Goal: Transaction & Acquisition: Purchase product/service

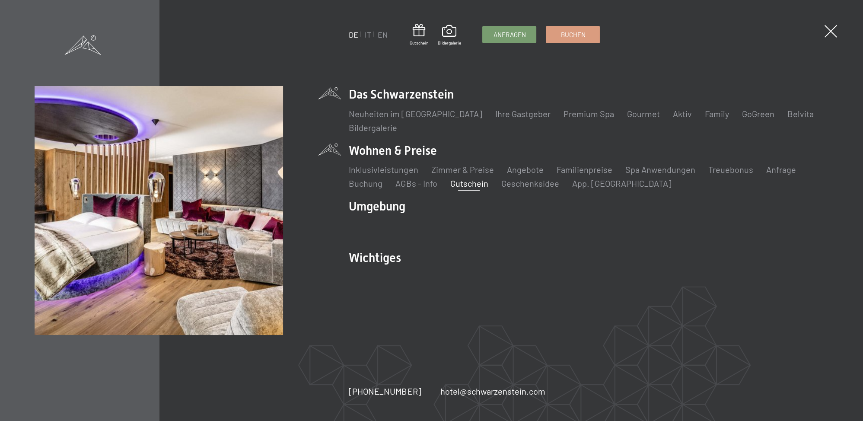
click at [471, 184] on link "Gutschein" at bounding box center [469, 183] width 38 height 10
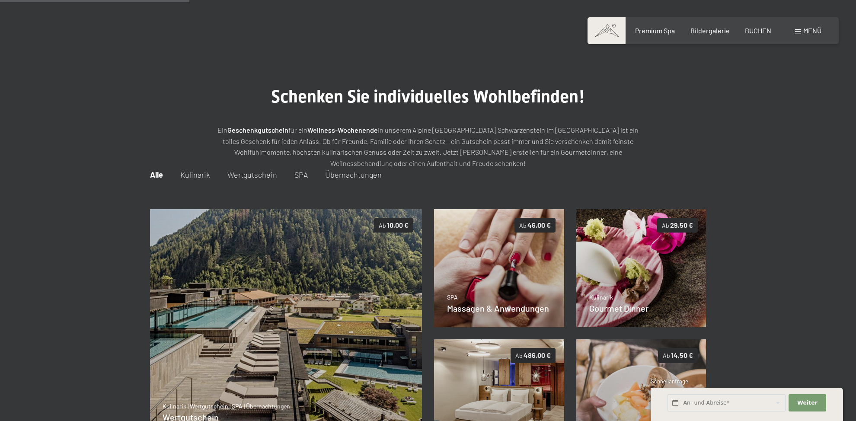
scroll to position [151, 0]
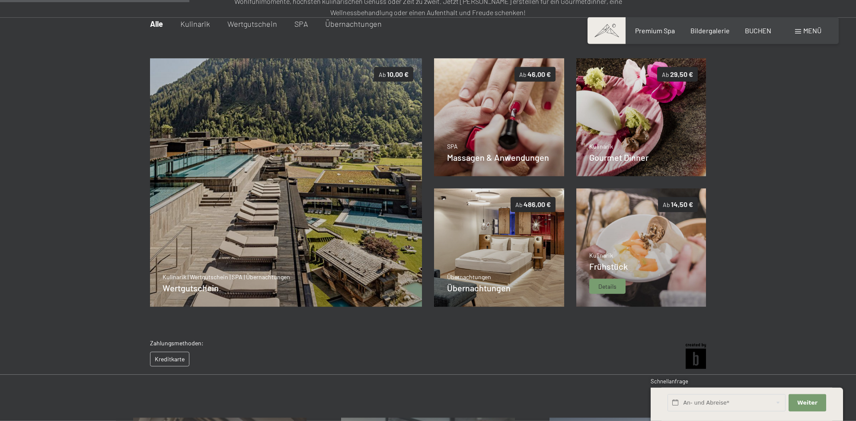
click at [670, 231] on img at bounding box center [641, 248] width 130 height 118
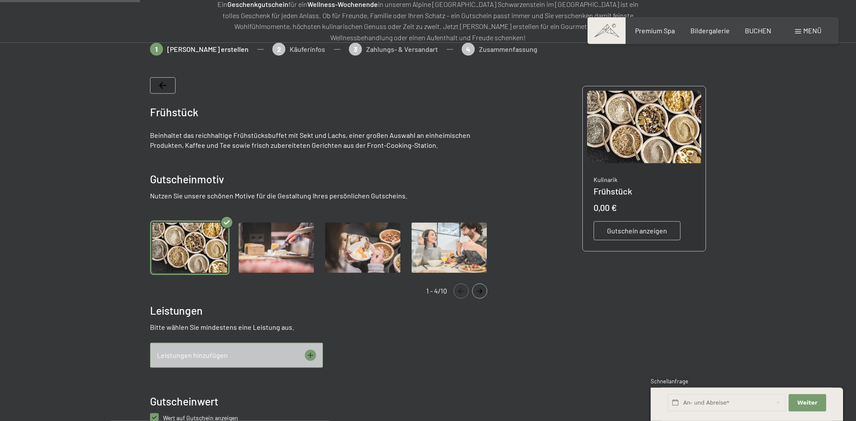
scroll to position [125, 0]
click at [443, 239] on img "Gallery" at bounding box center [449, 248] width 80 height 55
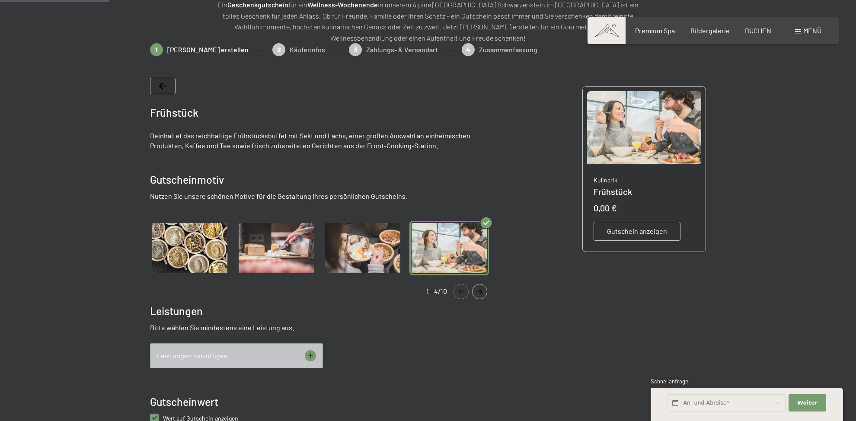
click at [395, 244] on img "Gallery" at bounding box center [363, 248] width 80 height 55
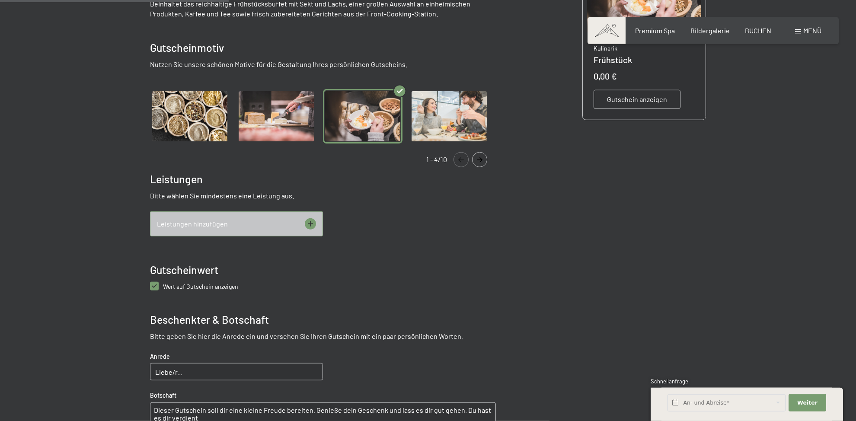
scroll to position [262, 0]
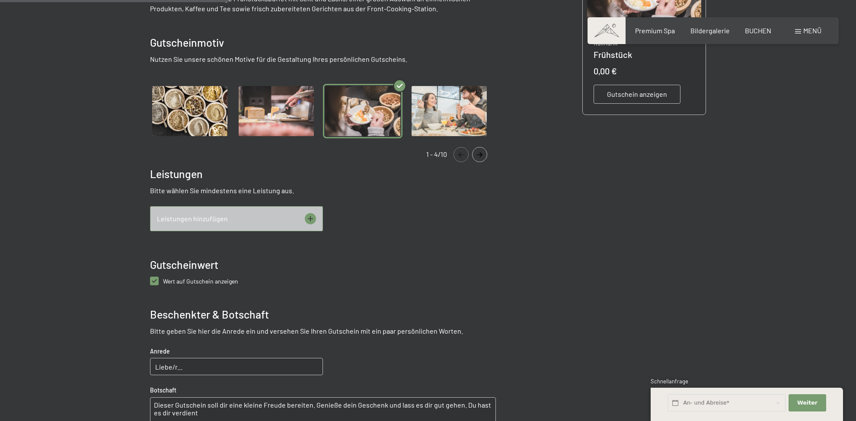
click at [316, 221] on div "Leistungen hinzufügen" at bounding box center [236, 218] width 173 height 25
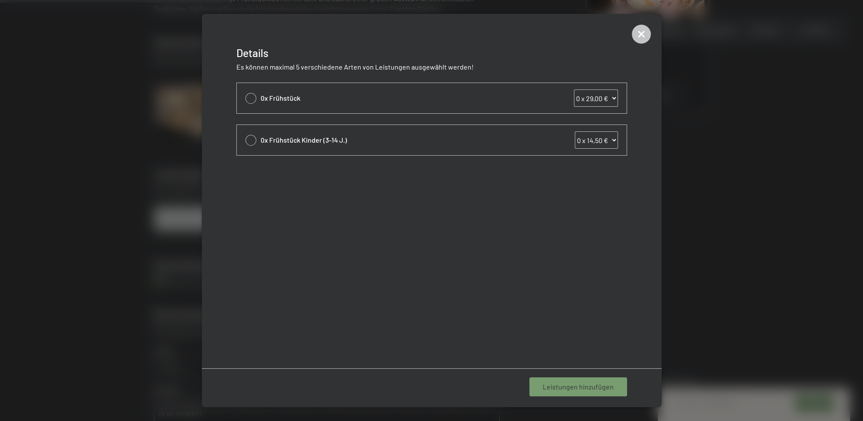
click at [385, 107] on div "0x Frühstück 0 x 29,00 € 1 x 29,00 € 2 x 29,00 € 3 x 29,00 € 4 x 29,00 € 5 x 29…" at bounding box center [432, 98] width 390 height 30
click at [257, 102] on div "0x Frühstück 0 x 29,00 € 1 x 29,00 € 2 x 29,00 € 3 x 29,00 € 4 x 29,00 € 5 x 29…" at bounding box center [432, 98] width 390 height 30
click at [250, 97] on div at bounding box center [251, 98] width 11 height 11
select select "1"
click at [647, 34] on icon at bounding box center [641, 34] width 19 height 19
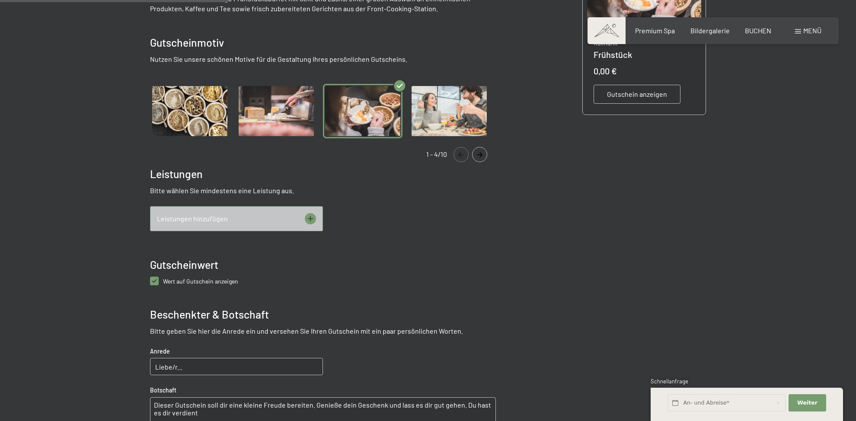
click at [421, 289] on div "Frühstück Beinhaltet das reichhaltige Frühstücksbuffet mit Sekt und Lachs, eine…" at bounding box center [323, 234] width 346 height 587
click at [477, 151] on button "Navigate to next slide" at bounding box center [479, 154] width 15 height 15
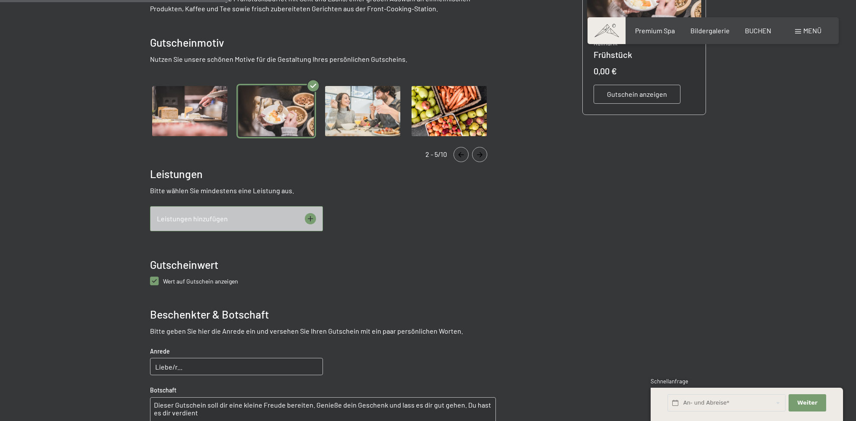
click at [479, 154] on icon "Navigate to next slide" at bounding box center [480, 154] width 6 height 5
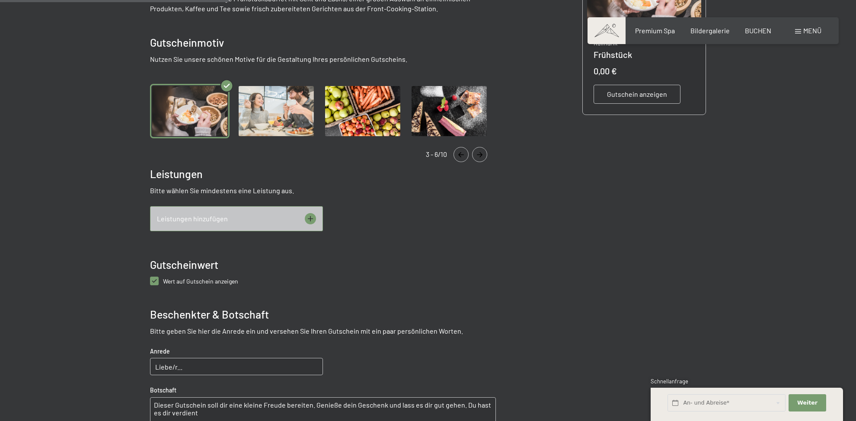
click at [479, 154] on icon "Navigate to next slide" at bounding box center [480, 154] width 6 height 5
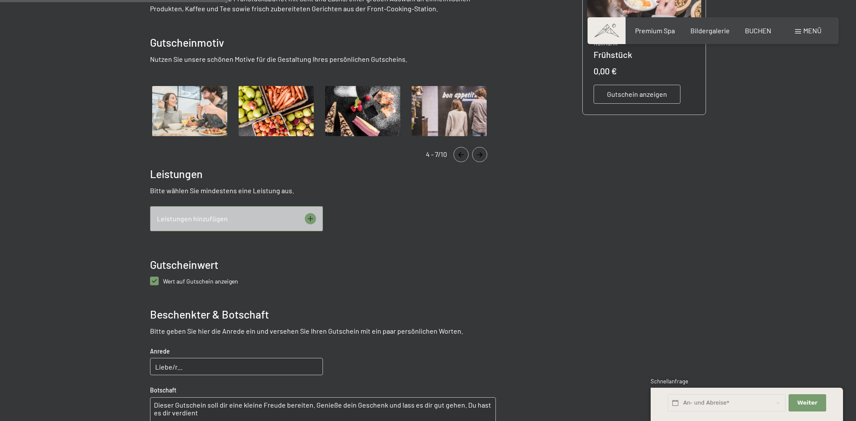
click at [479, 154] on icon "Navigate to next slide" at bounding box center [480, 154] width 6 height 5
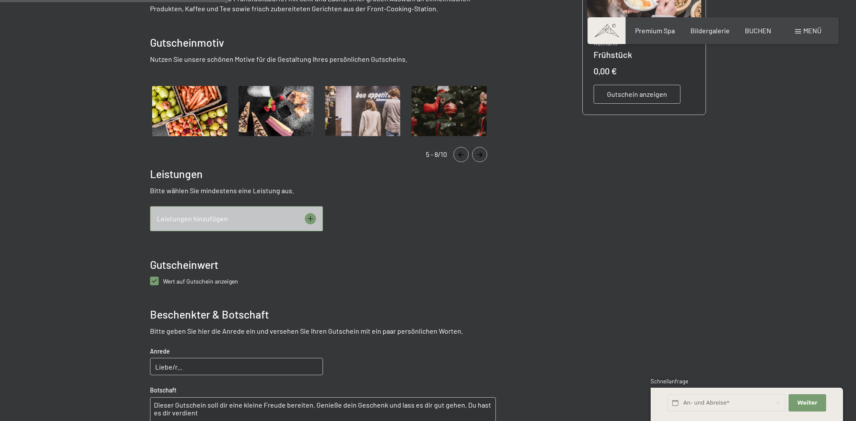
click at [479, 154] on icon "Navigate to next slide" at bounding box center [480, 154] width 6 height 5
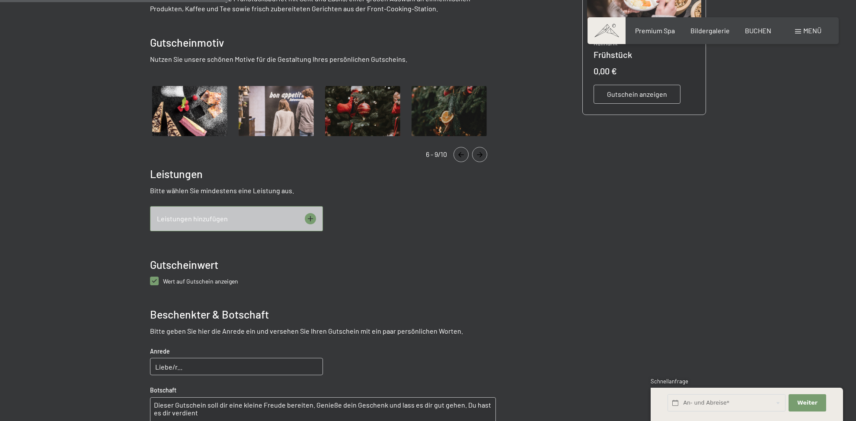
click at [479, 154] on icon "Navigate to next slide" at bounding box center [480, 154] width 6 height 5
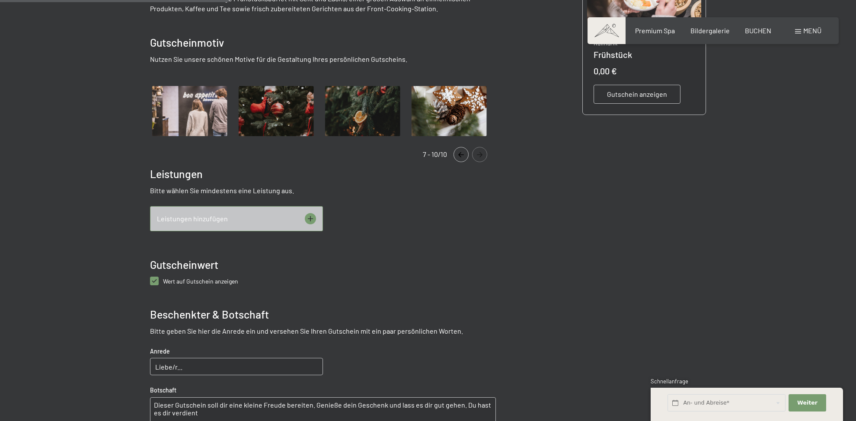
click at [479, 154] on icon "Navigate to next slide" at bounding box center [480, 154] width 6 height 5
click at [457, 157] on button "Navigate to previous slide" at bounding box center [461, 154] width 15 height 15
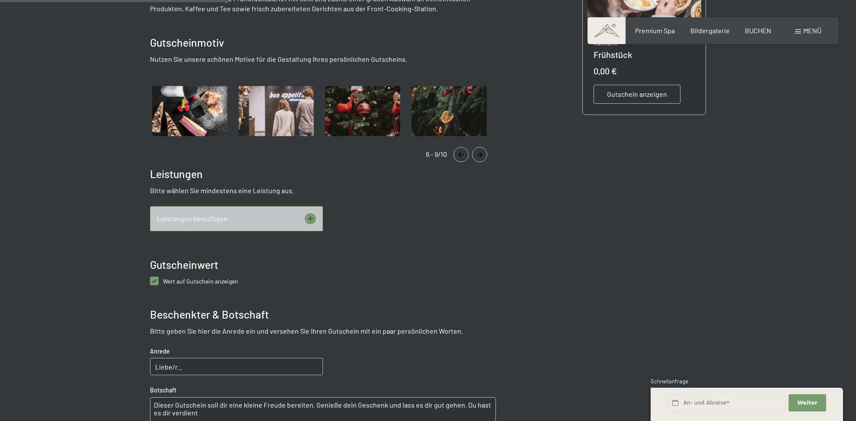
click at [200, 103] on img "Gallery" at bounding box center [190, 111] width 80 height 55
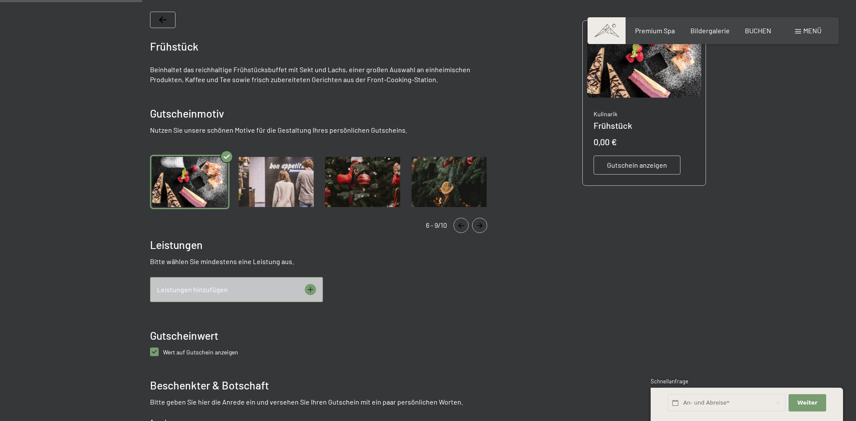
scroll to position [80, 0]
